Goal: Information Seeking & Learning: Learn about a topic

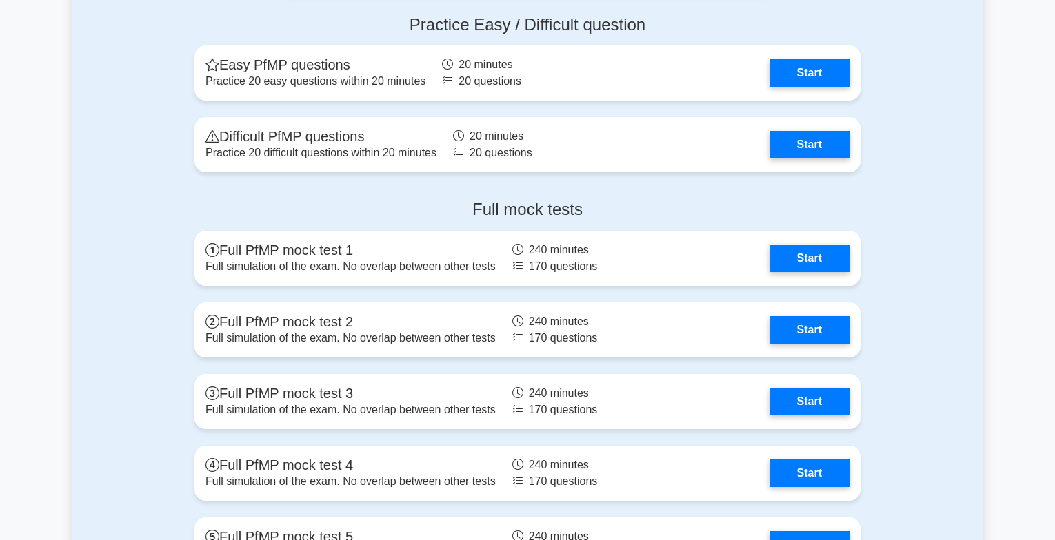
scroll to position [1572, 0]
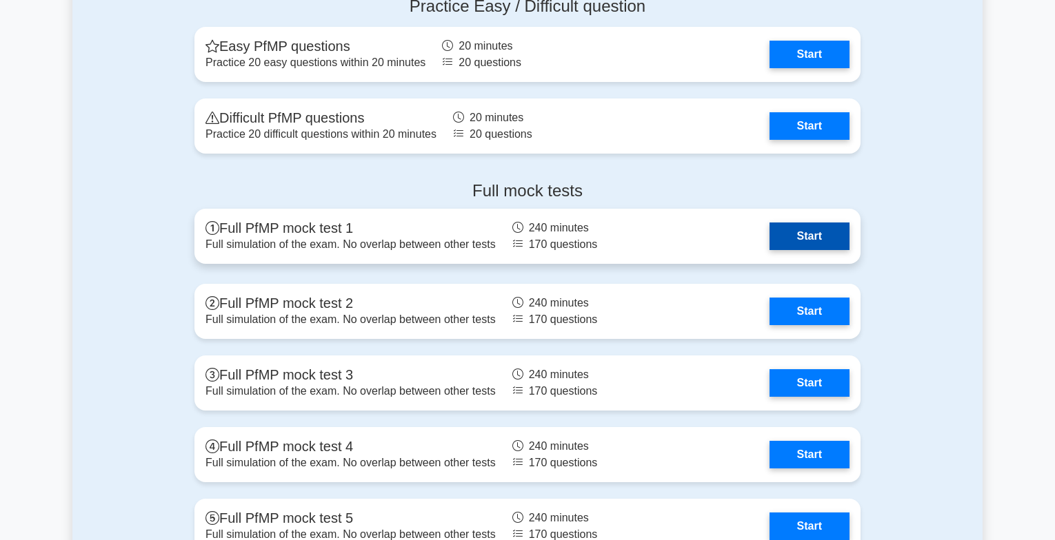
click at [782, 241] on link "Start" at bounding box center [809, 237] width 80 height 28
